Goal: Task Accomplishment & Management: Use online tool/utility

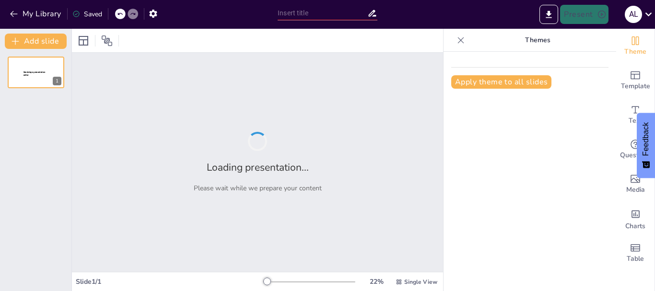
type input "Implementación del Plan Institucional de Archivos: Estrategias y Desafíos"
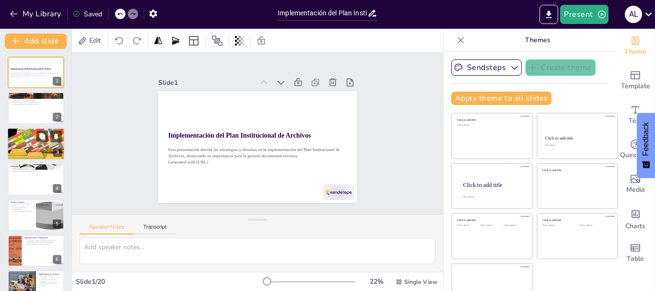
click at [35, 138] on div at bounding box center [36, 143] width 58 height 81
checkbox input "true"
type textarea "Este punto resalta la importancia de mejorar la gestión documental. Un enfoque …"
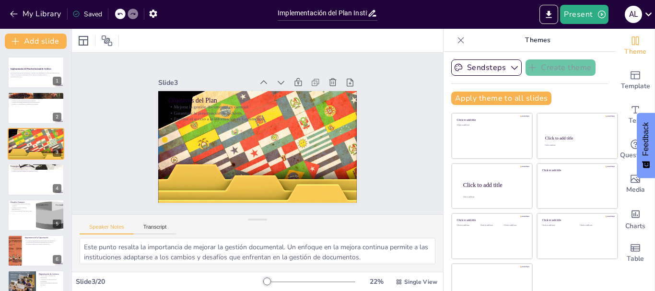
checkbox input "true"
click at [466, 101] on button "Apply theme to all slides" at bounding box center [501, 98] width 100 height 13
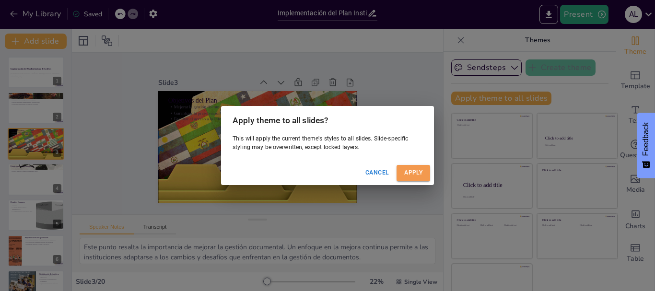
click at [413, 172] on button "Apply" at bounding box center [413, 173] width 34 height 16
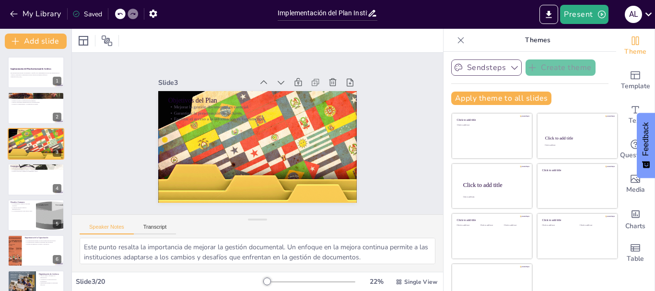
click at [509, 68] on icon "button" at bounding box center [514, 68] width 10 height 10
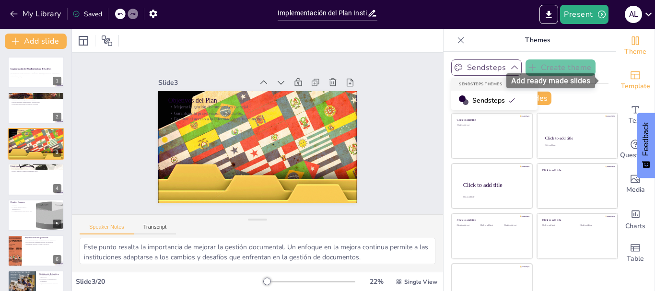
click at [621, 81] on span "Template" at bounding box center [635, 86] width 29 height 11
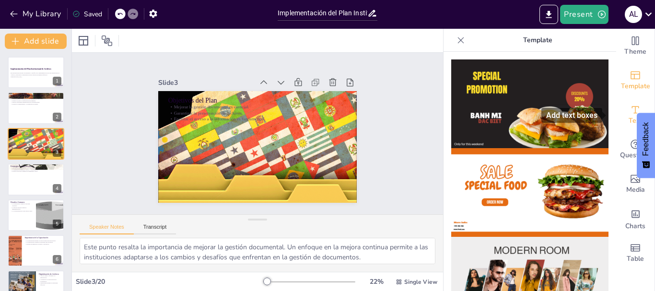
click at [616, 113] on div "Text" at bounding box center [635, 115] width 38 height 35
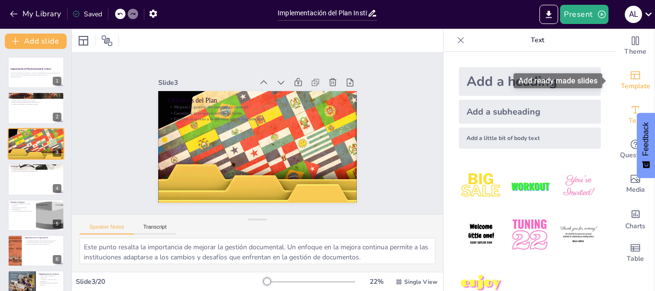
click at [629, 78] on icon "Add ready made slides" at bounding box center [635, 75] width 12 height 12
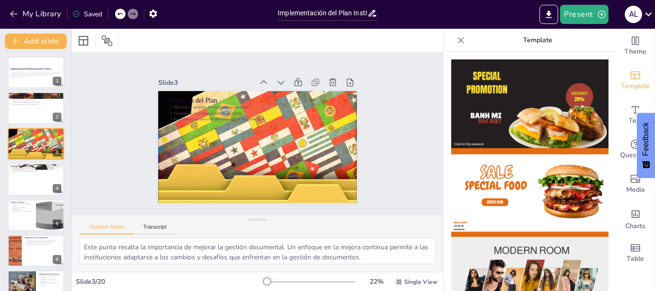
drag, startPoint x: 609, startPoint y: 91, endPoint x: 606, endPoint y: 103, distance: 12.4
click at [606, 103] on div "Theme Template Text Questions Media Charts Table Template" at bounding box center [548, 160] width 211 height 262
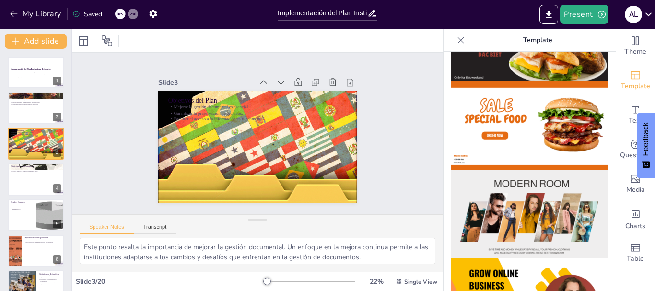
scroll to position [978, 0]
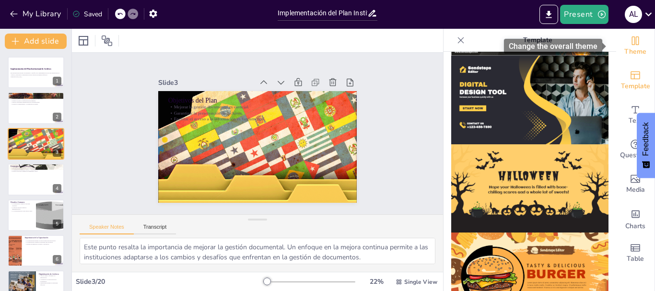
click at [636, 43] on div "Theme" at bounding box center [635, 46] width 38 height 35
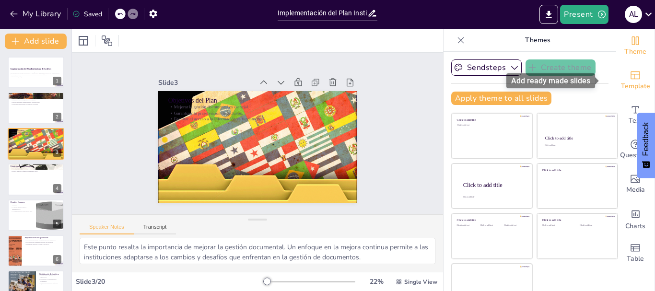
click at [630, 79] on icon "Add ready made slides" at bounding box center [635, 75] width 10 height 8
checkbox input "true"
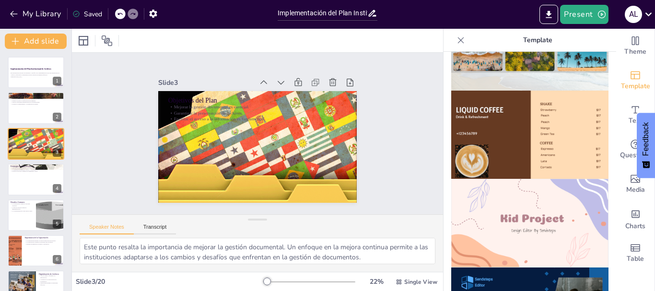
scroll to position [602, 0]
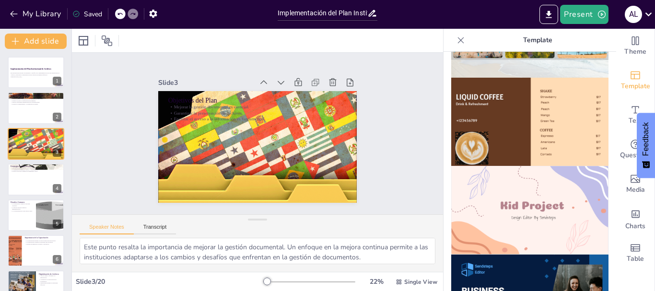
click at [479, 203] on img at bounding box center [529, 210] width 157 height 89
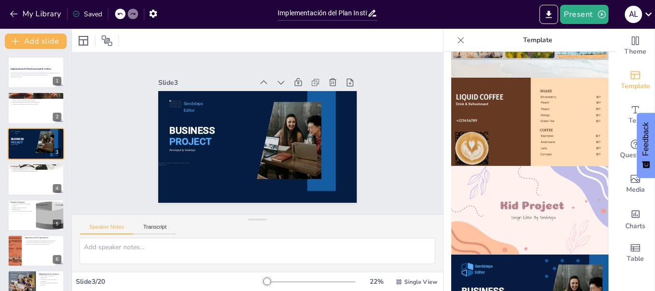
click at [351, 270] on div at bounding box center [257, 255] width 371 height 34
click at [456, 40] on icon at bounding box center [461, 40] width 10 height 10
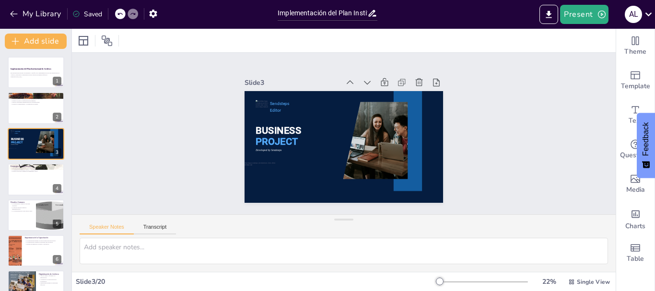
click at [654, 211] on div "Theme Template Text Questions Media Charts Table" at bounding box center [635, 160] width 39 height 262
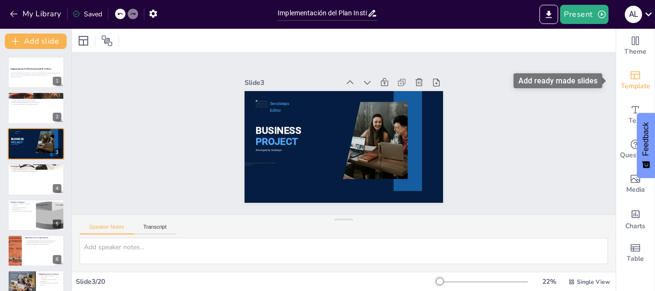
click at [621, 84] on span "Template" at bounding box center [635, 86] width 29 height 11
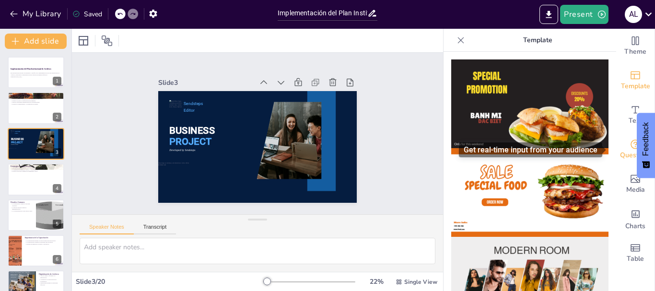
drag, startPoint x: 608, startPoint y: 83, endPoint x: 610, endPoint y: 144, distance: 60.9
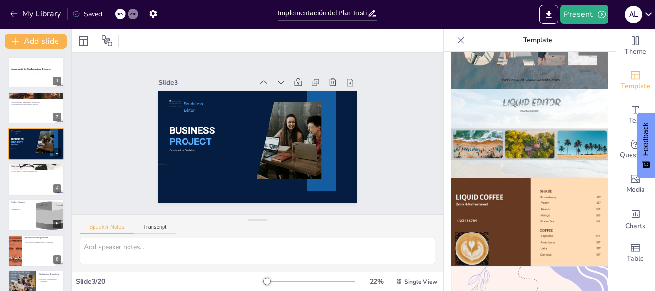
scroll to position [0, 0]
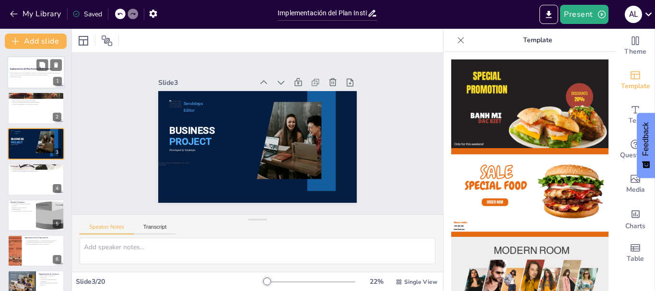
click at [26, 74] on p "Esta presentación aborda las estrategias y desafíos en la implementación del Pl…" at bounding box center [36, 73] width 52 height 3
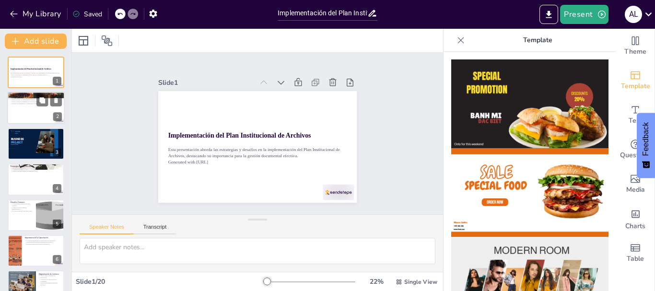
checkbox input "true"
click at [26, 102] on p "Mejora la eficiencia administrativa de las instituciones." at bounding box center [36, 102] width 52 height 2
type textarea "Este punto destaca la importancia del Plan Institucional de Archivos como un ma…"
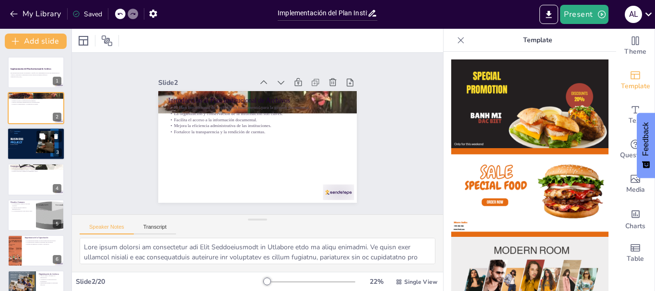
checkbox input "true"
click at [26, 140] on p "PROJECT" at bounding box center [20, 142] width 18 height 4
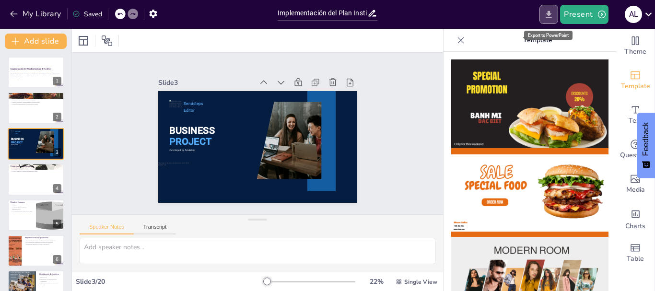
click at [553, 12] on icon "Export to PowerPoint" at bounding box center [548, 15] width 10 height 10
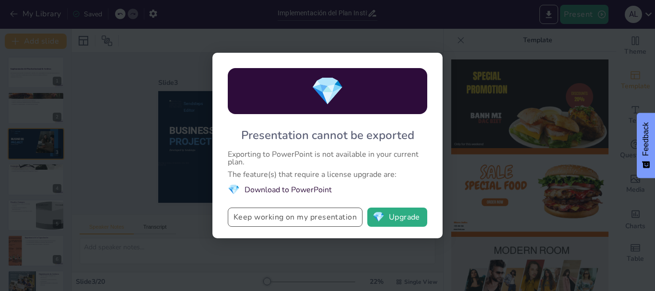
click at [262, 219] on button "Keep working on my presentation" at bounding box center [295, 216] width 135 height 19
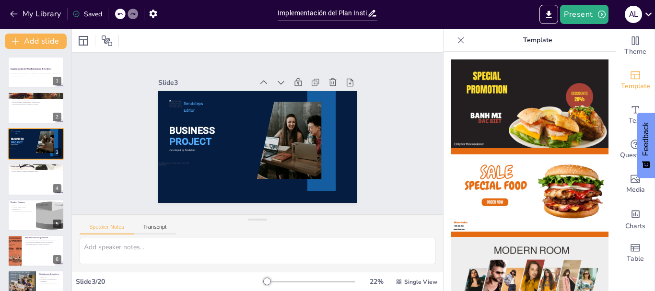
checkbox input "true"
click at [89, 16] on div "Saved" at bounding box center [87, 14] width 30 height 9
click at [151, 15] on icon "button" at bounding box center [153, 14] width 8 height 8
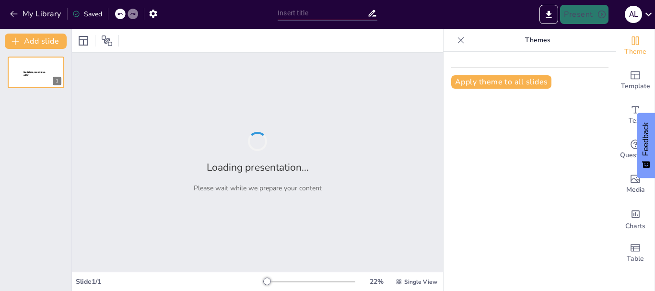
type input "Implementación del Plan Institucional de Archivos: Estrategias y Desafíos"
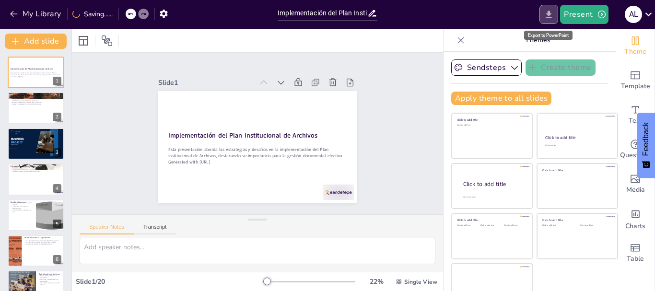
click at [555, 17] on button "Export to PowerPoint" at bounding box center [548, 14] width 19 height 19
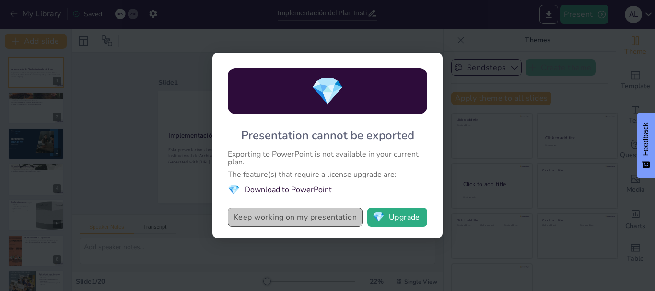
click at [254, 217] on button "Keep working on my presentation" at bounding box center [295, 216] width 135 height 19
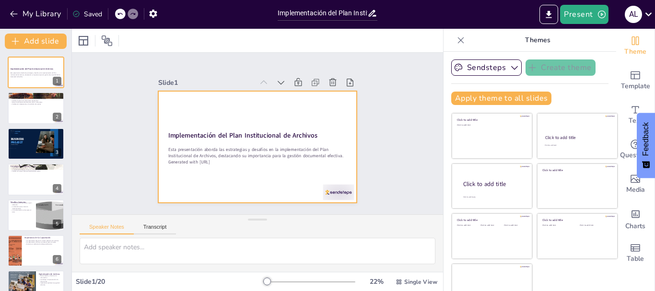
checkbox input "true"
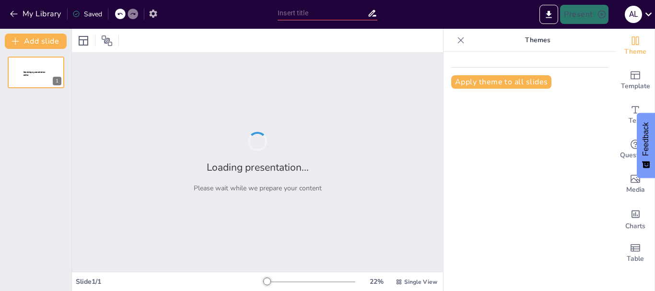
type input "Presentación Detallada del Contenido del Documento"
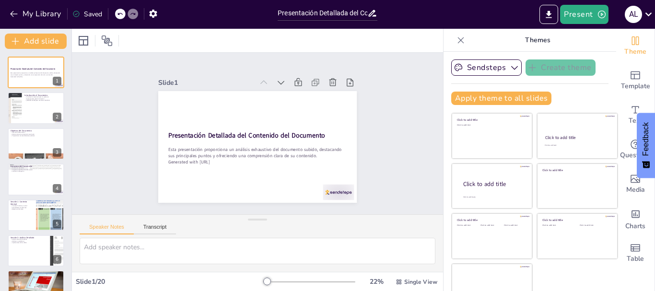
click at [364, 66] on div "Slide 1 Presentación Detallada del Contenido del Documento Esta presentación pr…" at bounding box center [257, 134] width 280 height 272
click at [70, 81] on div at bounding box center [71, 160] width 4 height 262
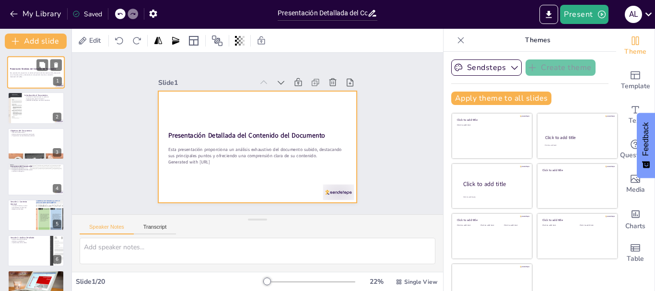
click at [45, 81] on div at bounding box center [36, 72] width 58 height 33
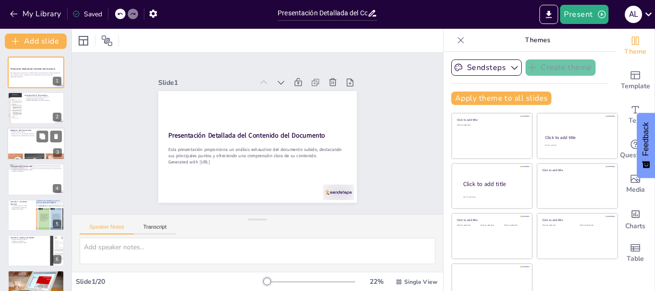
click at [40, 143] on div at bounding box center [36, 143] width 58 height 33
type textarea "Informar es uno de los objetivos clave porque proporciona a la audiencia la inf…"
